Goal: Information Seeking & Learning: Find specific fact

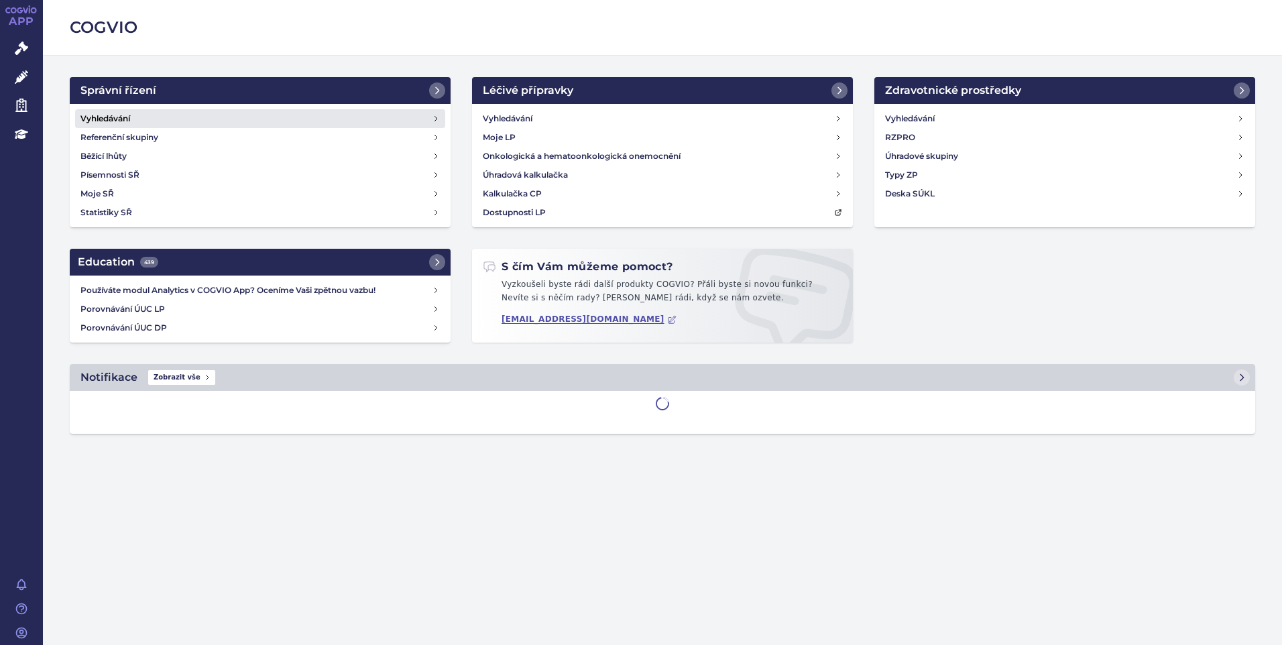
click at [132, 118] on link "Vyhledávání" at bounding box center [260, 118] width 370 height 19
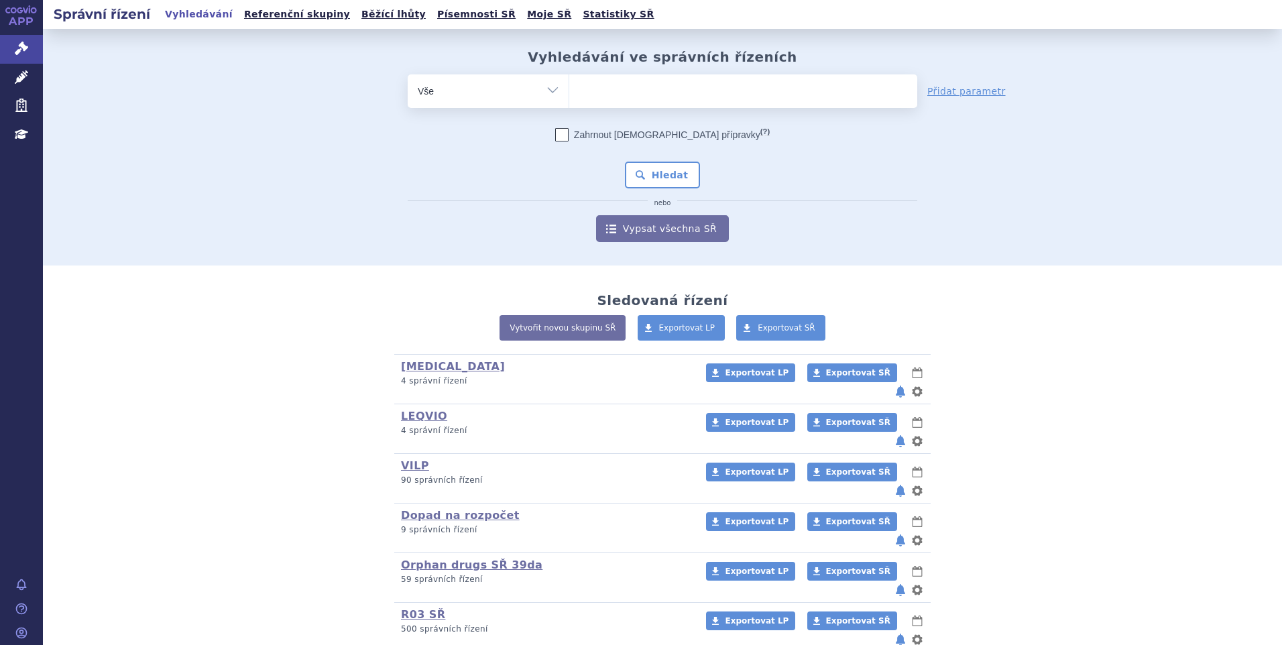
click at [637, 84] on ul at bounding box center [743, 88] width 348 height 28
click at [569, 84] on select at bounding box center [568, 91] width 1 height 34
paste input "SUKLS286395/2025"
type input "SUKLS286395/2025"
select select "SUKLS286395/2025"
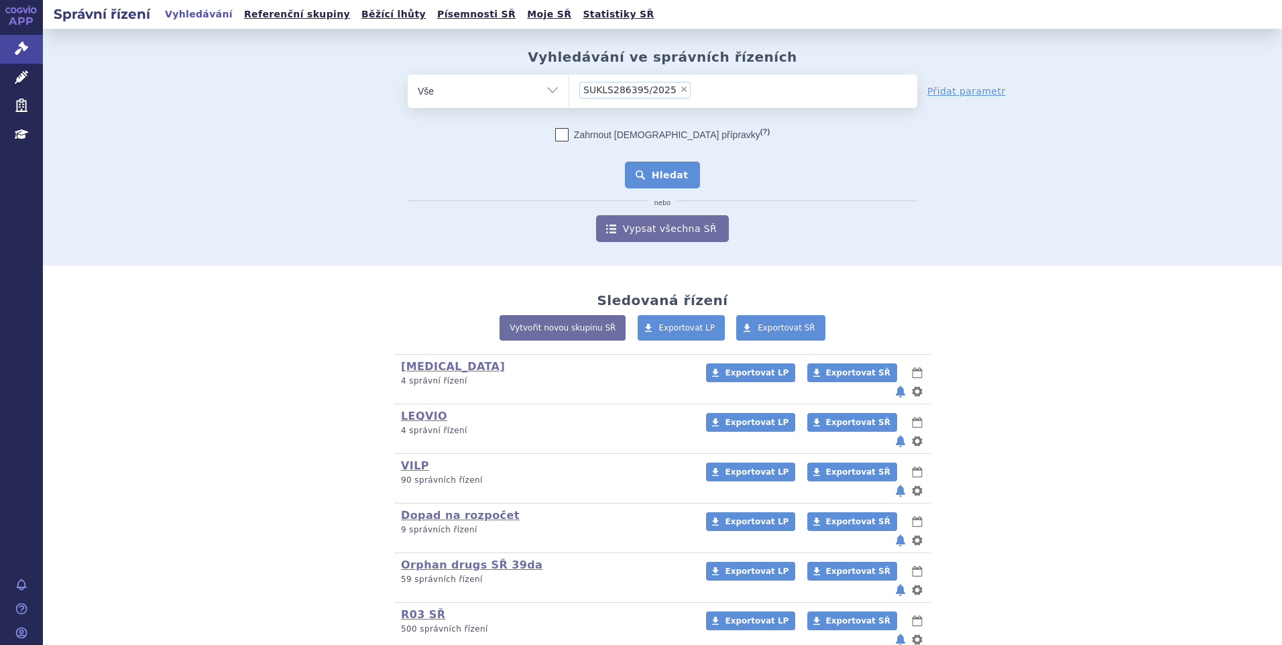
click at [644, 178] on button "Hledat" at bounding box center [663, 175] width 76 height 27
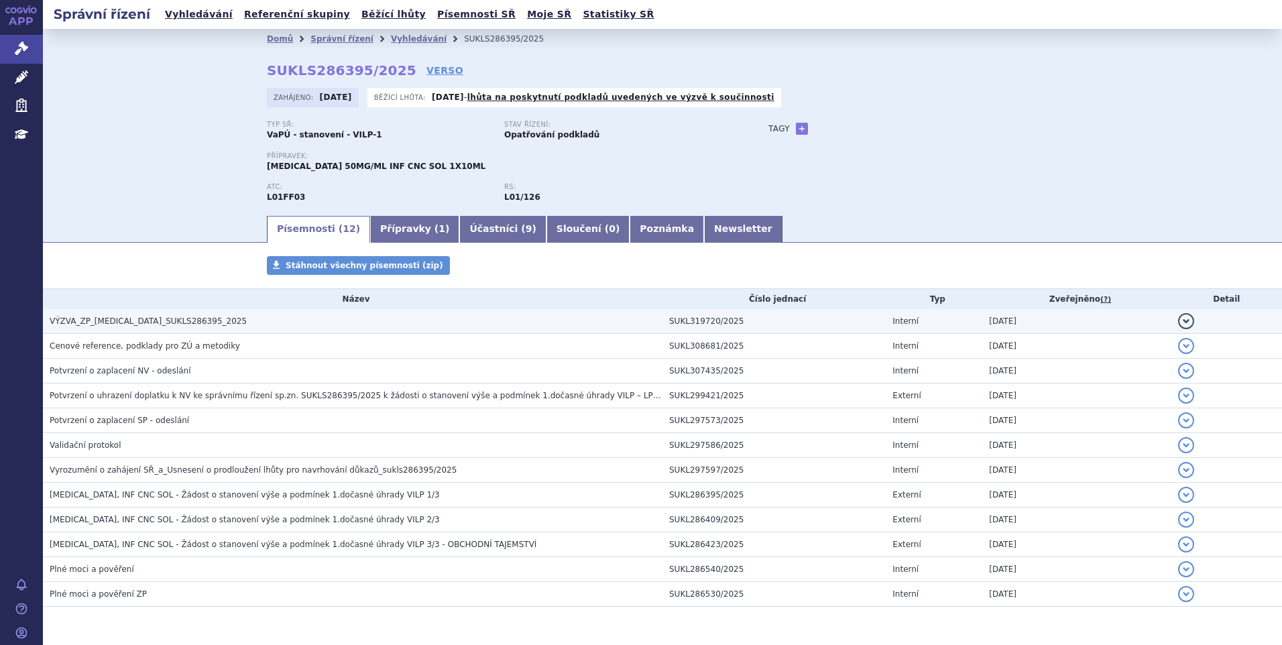
click at [170, 320] on span "VÝZVA_ZP_IMFINZI_SUKLS286395_2025" at bounding box center [148, 320] width 197 height 9
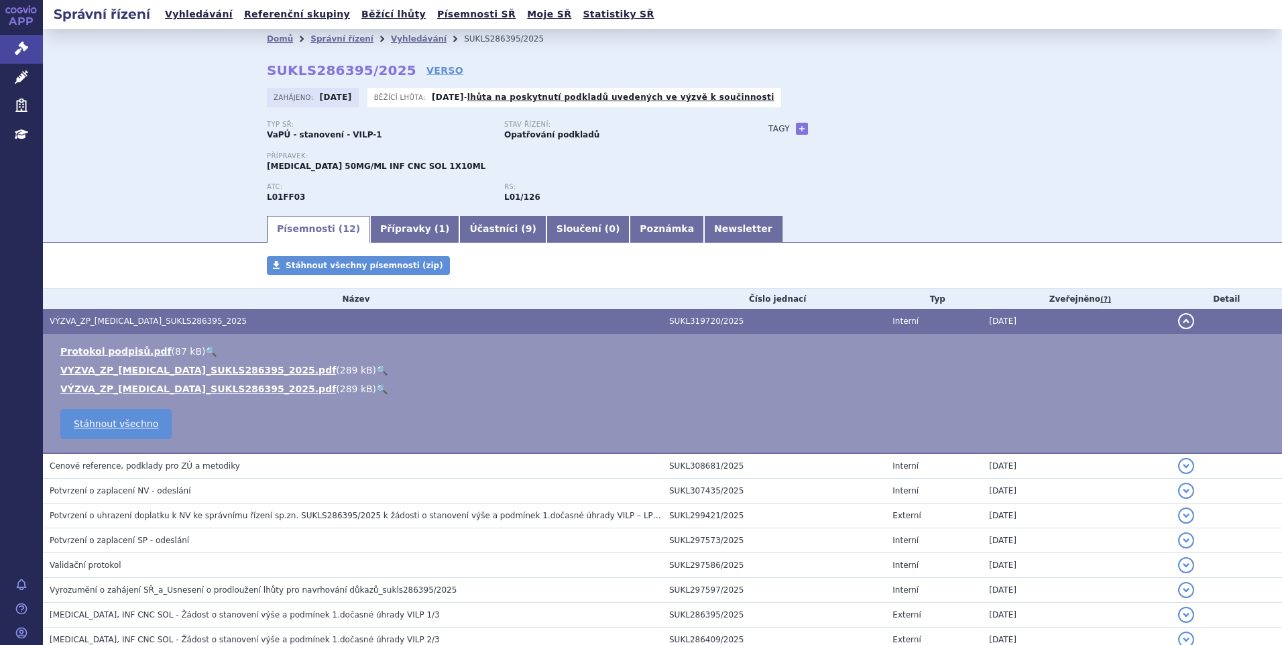
click at [376, 366] on link "🔍" at bounding box center [381, 370] width 11 height 11
